Goal: Check status: Check status

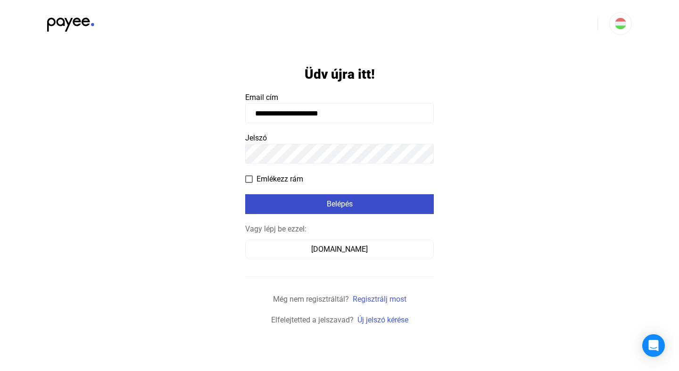
click at [348, 207] on div "Belépés" at bounding box center [339, 204] width 183 height 11
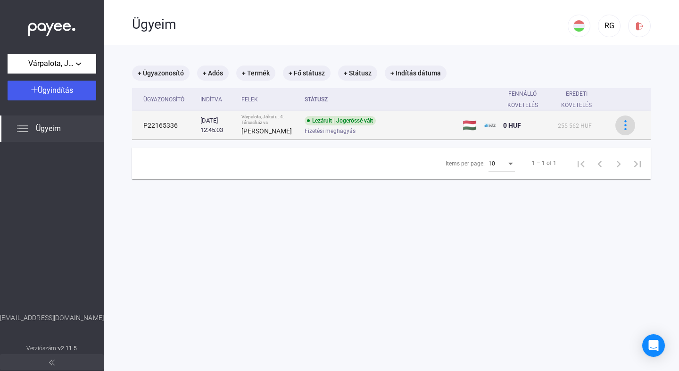
click at [627, 129] on img at bounding box center [626, 125] width 10 height 10
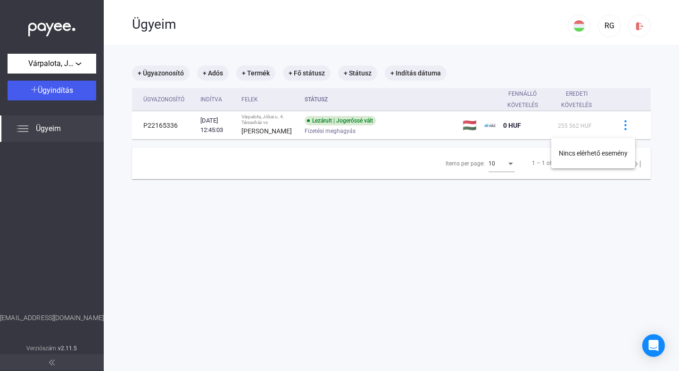
click at [363, 223] on div at bounding box center [339, 185] width 679 height 371
click at [80, 65] on div "Várpalota, Jókai u. 4. [GEOGRAPHIC_DATA]" at bounding box center [51, 64] width 83 height 12
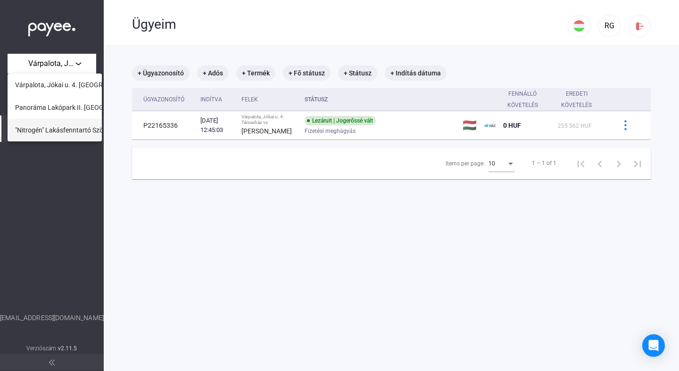
click at [69, 134] on span ""Nitrogén" Lakásfenntartó Szövetkezet" at bounding box center [71, 130] width 113 height 11
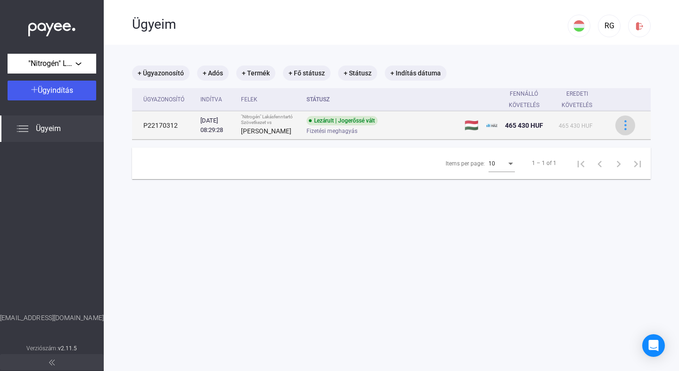
click at [630, 130] on img at bounding box center [626, 125] width 10 height 10
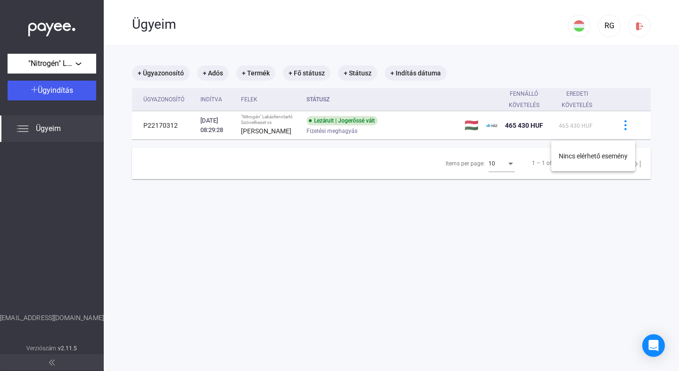
click at [673, 131] on div at bounding box center [339, 185] width 679 height 371
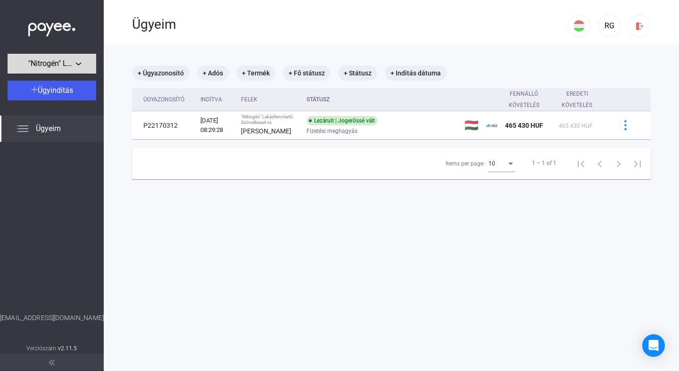
click at [82, 64] on div ""Nitrogén" Lakásfenntartó Szövetkezet" at bounding box center [51, 64] width 83 height 12
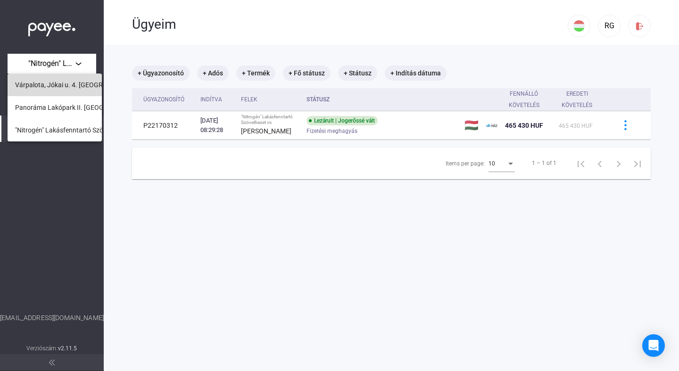
click at [72, 88] on span "Várpalota, Jókai u. 4. [GEOGRAPHIC_DATA]" at bounding box center [78, 84] width 127 height 11
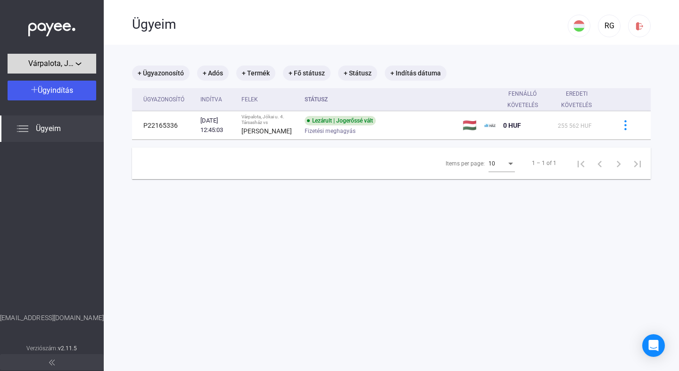
click at [72, 63] on span "Várpalota, Jókai u. 4. [GEOGRAPHIC_DATA]" at bounding box center [51, 63] width 47 height 11
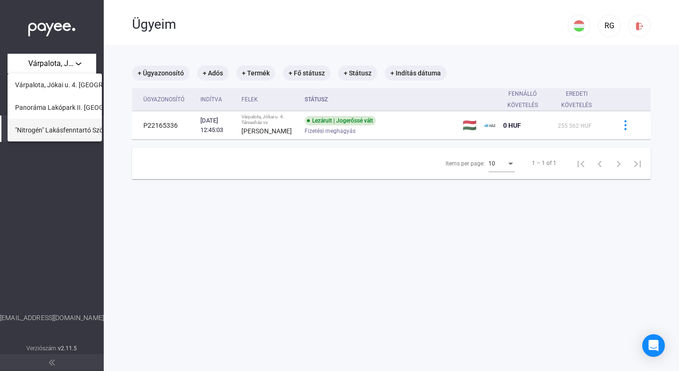
click at [66, 132] on span ""Nitrogén" Lakásfenntartó Szövetkezet" at bounding box center [71, 130] width 113 height 11
